Goal: Task Accomplishment & Management: Manage account settings

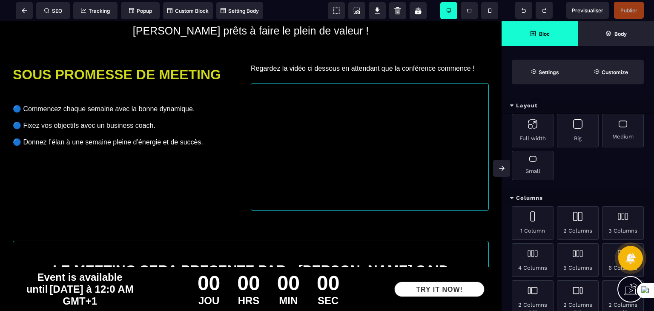
scroll to position [66, 0]
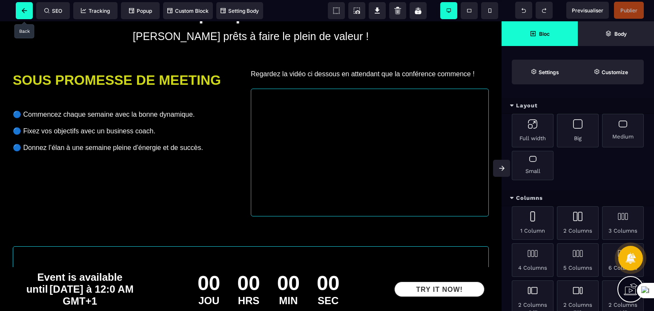
click at [26, 11] on icon at bounding box center [25, 10] width 6 height 5
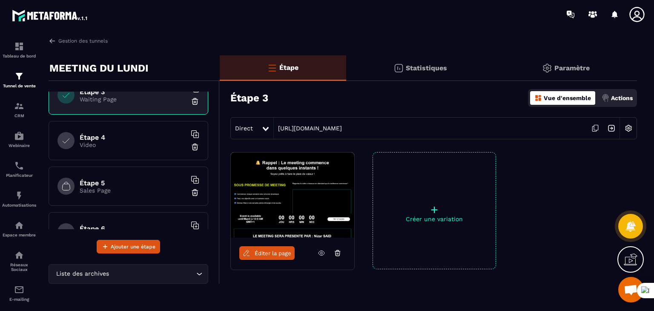
scroll to position [120, 0]
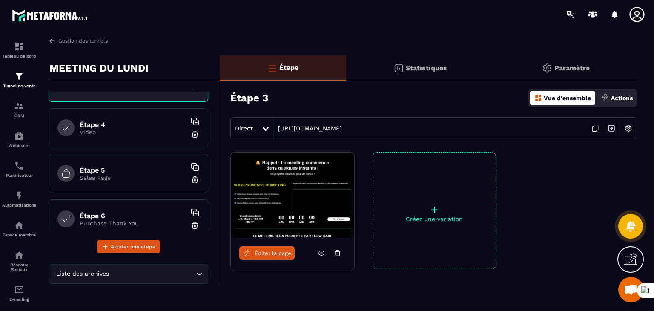
click at [121, 129] on p "Video" at bounding box center [133, 132] width 106 height 7
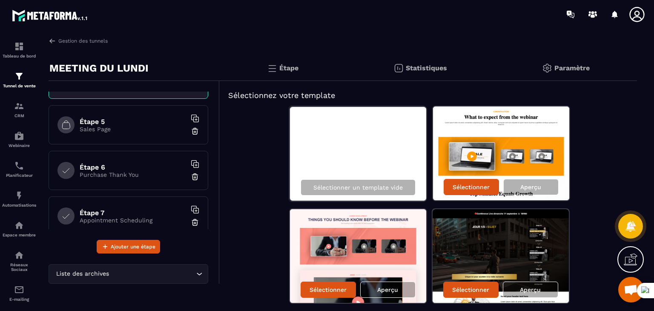
scroll to position [132, 0]
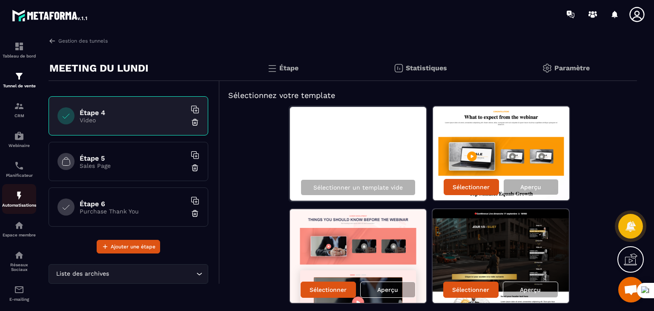
click at [22, 206] on p "Automatisations" at bounding box center [19, 205] width 34 height 5
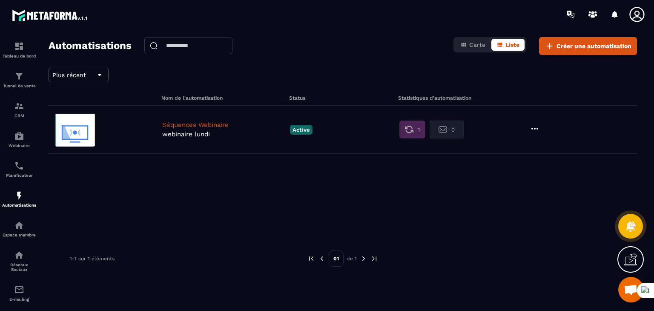
click at [175, 131] on p "webinaire lundi" at bounding box center [223, 134] width 123 height 8
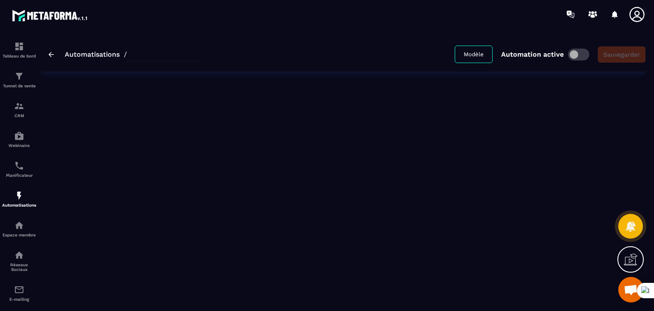
type input "**********"
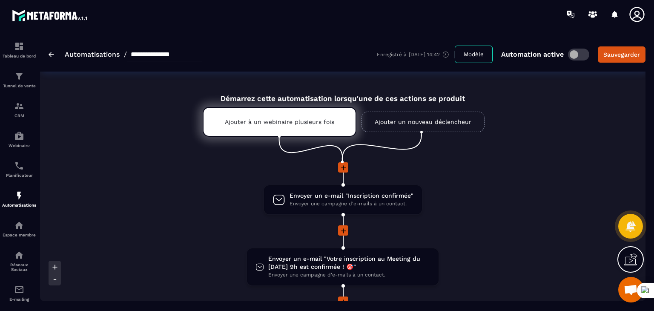
click at [501, 195] on li "Envoyer un e-mail "Inscription confirmée" Envoyer une campagne d'e-mails à un c…" at bounding box center [342, 204] width 443 height 41
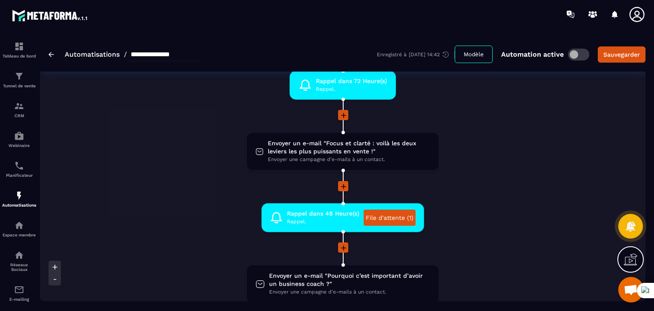
scroll to position [255, 0]
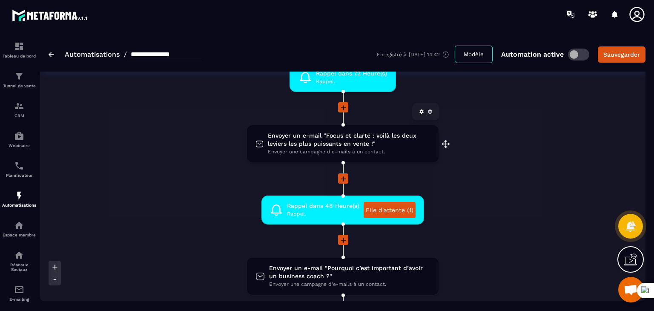
click at [366, 143] on span "Envoyer un e-mail "Focus et clarté : voilà les deux leviers les plus puissants …" at bounding box center [349, 140] width 162 height 16
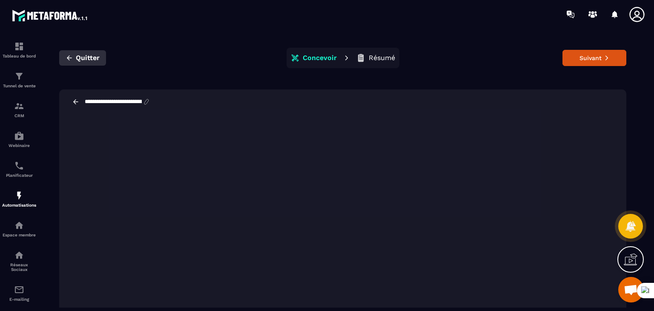
click at [70, 58] on icon "button" at bounding box center [70, 58] width 8 height 8
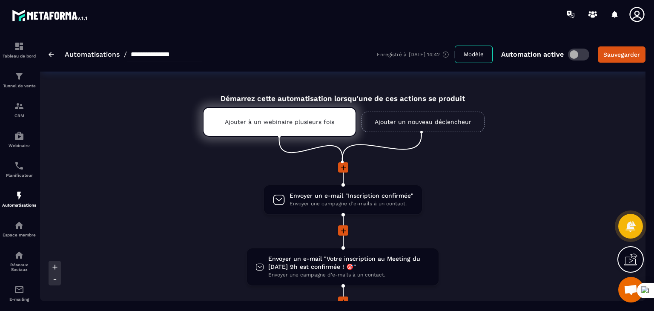
click at [473, 194] on li "Envoyer un e-mail "Inscription confirmée" Envoyer une campagne d'e-mails à un c…" at bounding box center [342, 204] width 443 height 41
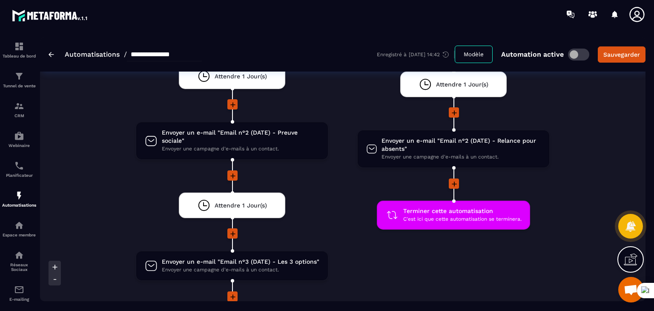
scroll to position [1243, 0]
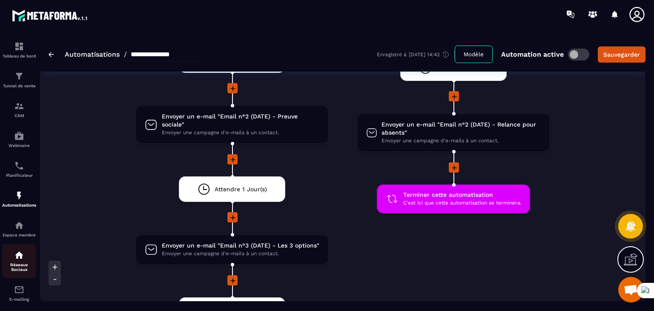
click at [20, 270] on p "Réseaux Sociaux" at bounding box center [19, 266] width 34 height 9
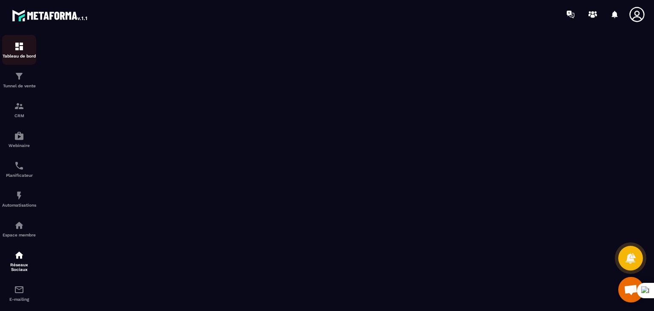
click at [17, 48] on img at bounding box center [19, 46] width 10 height 10
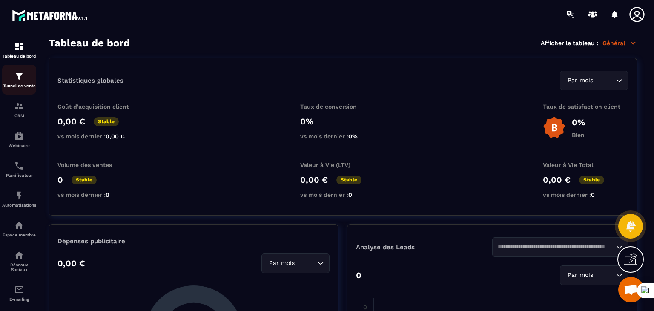
click at [11, 71] on link "Tunnel de vente" at bounding box center [19, 80] width 34 height 30
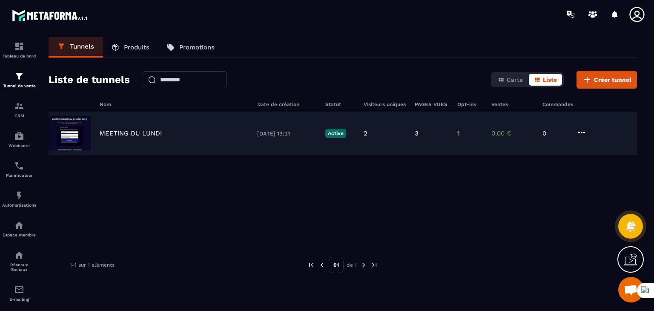
click at [583, 132] on icon at bounding box center [581, 133] width 7 height 2
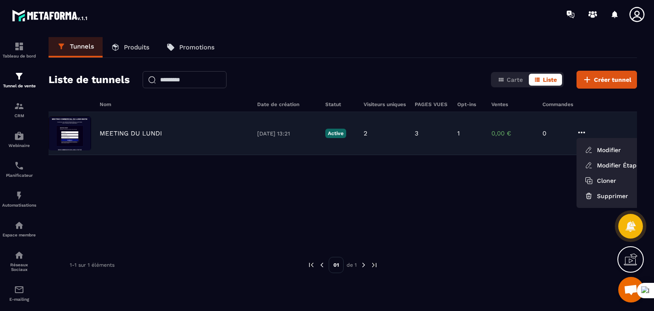
click at [132, 133] on p "MEETING DU LUNDI" at bounding box center [131, 133] width 62 height 8
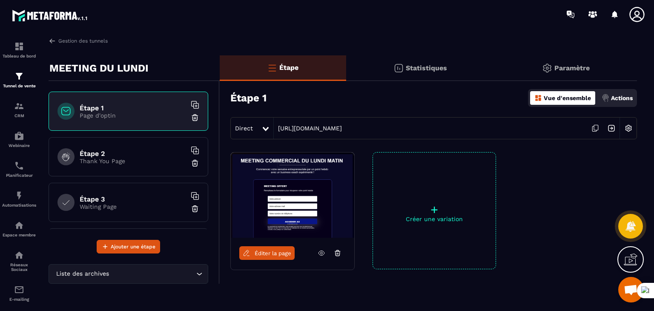
click at [594, 128] on icon at bounding box center [595, 128] width 16 height 16
